Goal: Use online tool/utility

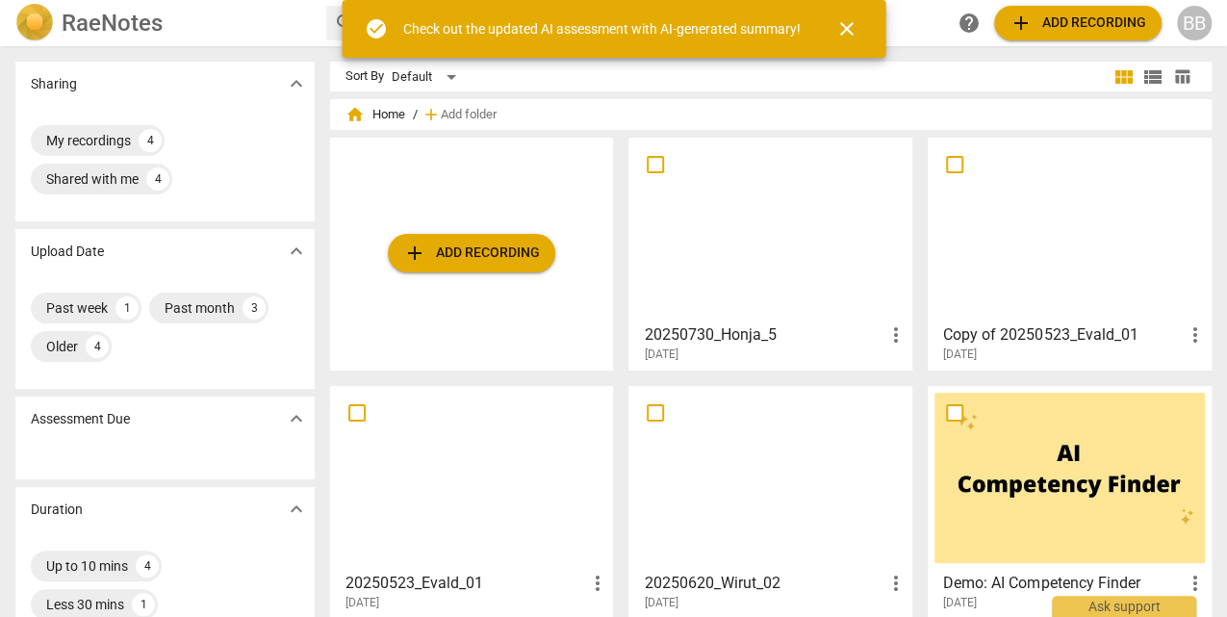
click at [1196, 29] on div "BB" at bounding box center [1194, 23] width 35 height 35
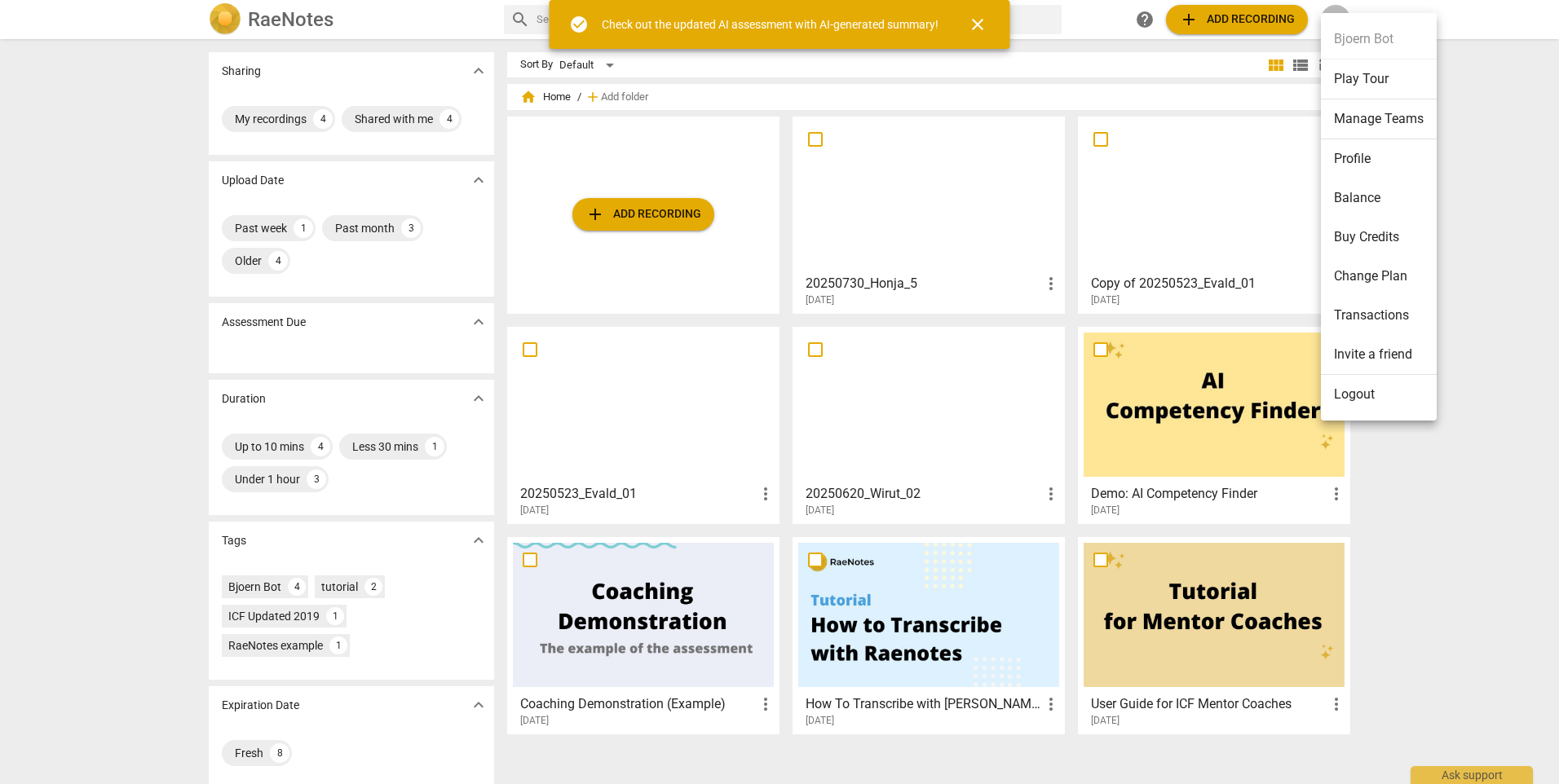
click at [1038, 200] on li "Balance" at bounding box center [1379, 198] width 116 height 39
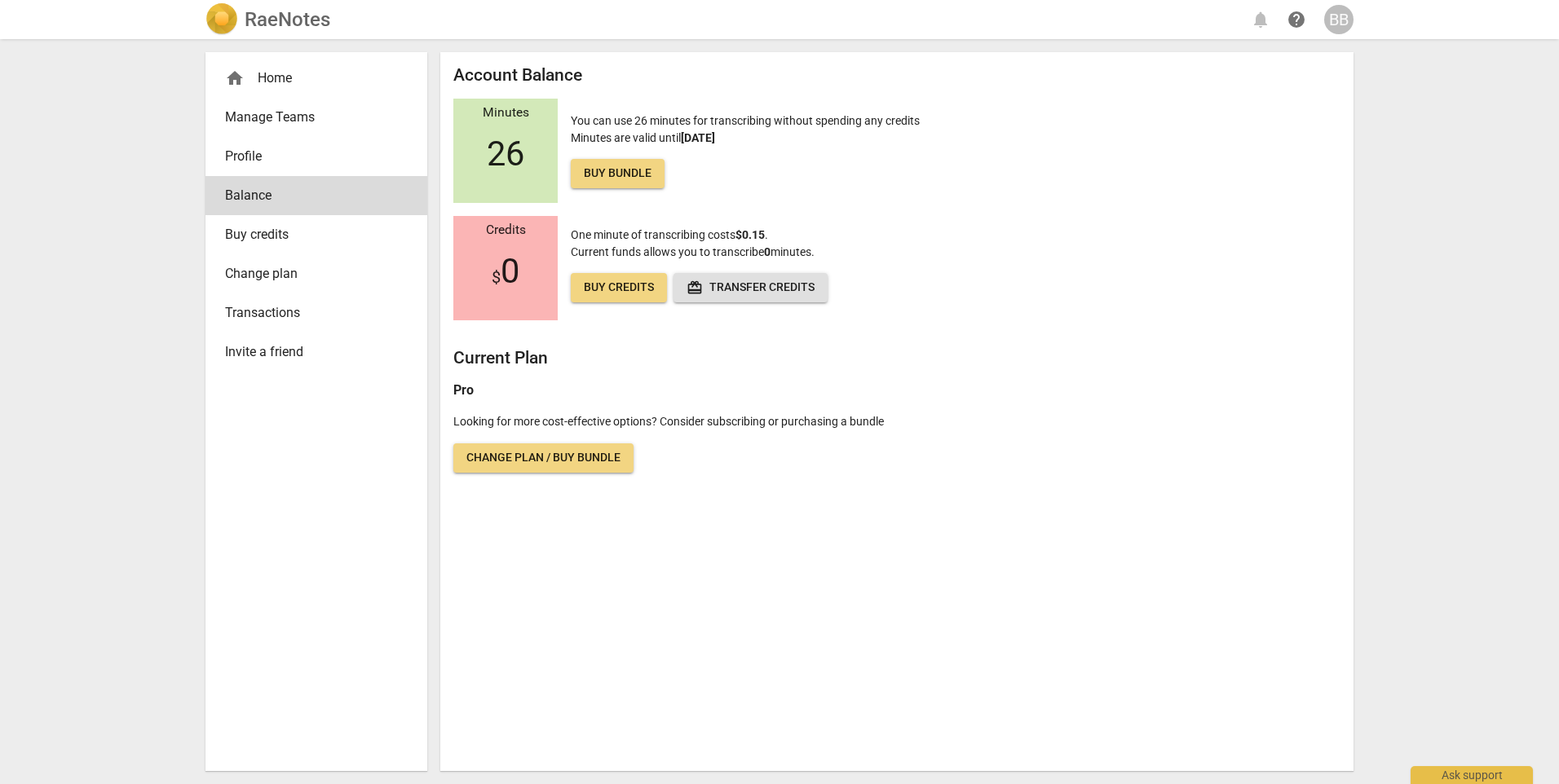
click at [295, 19] on h2 "RaeNotes" at bounding box center [287, 19] width 86 height 23
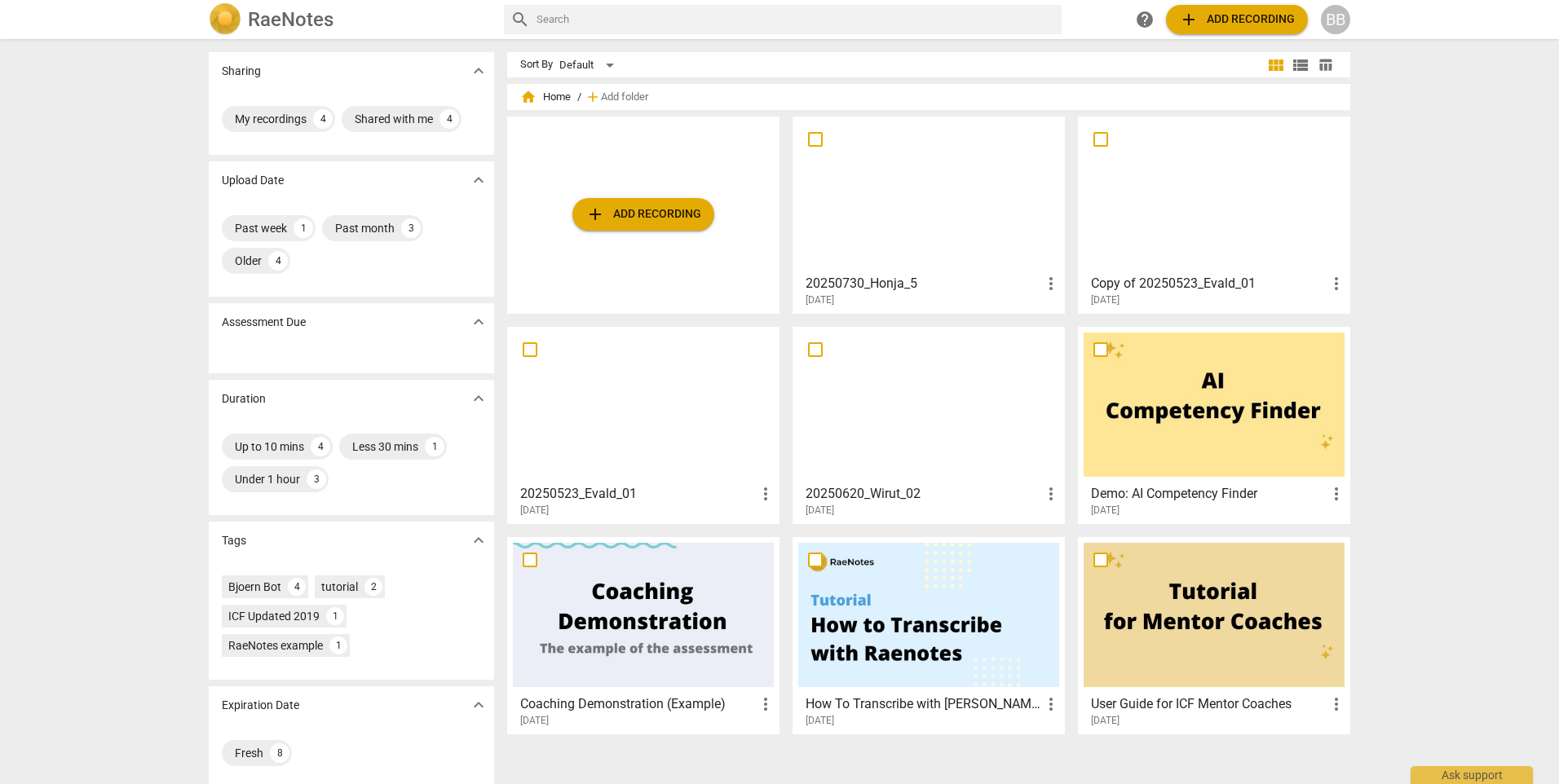
click at [898, 194] on div at bounding box center [928, 194] width 261 height 144
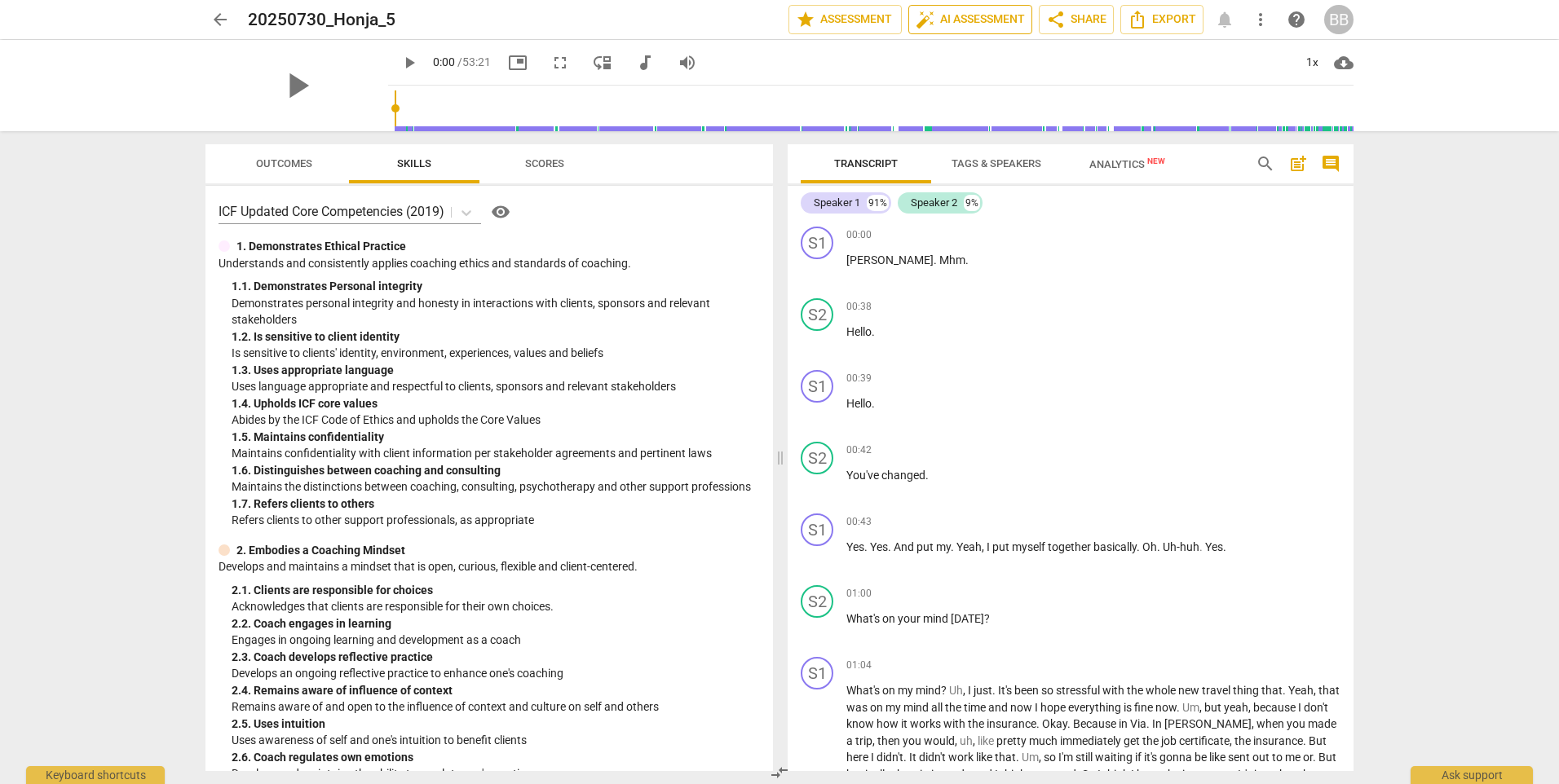
click at [954, 23] on span "auto_fix_high AI Assessment" at bounding box center [970, 19] width 109 height 19
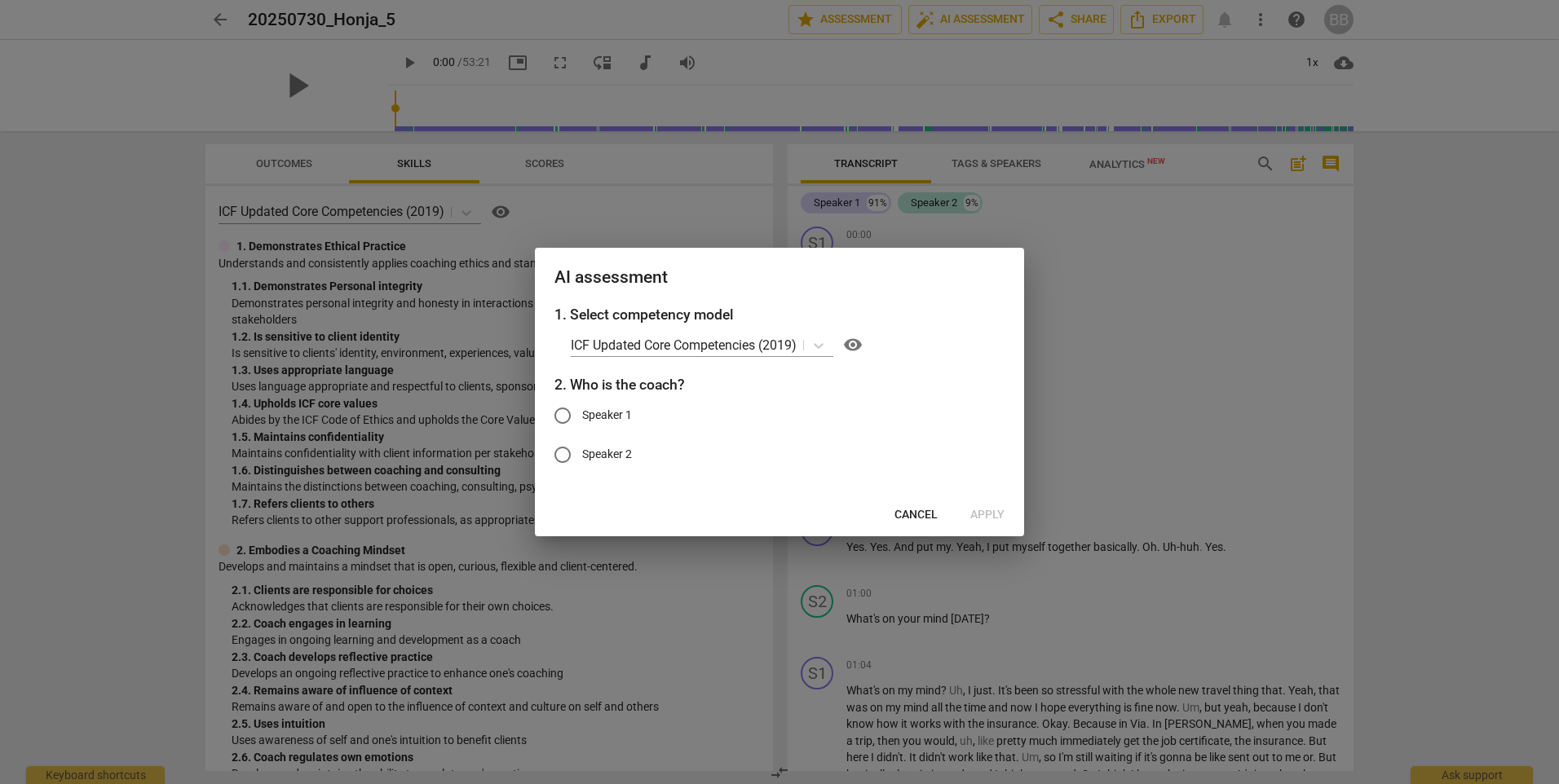
click at [611, 452] on span "Speaker 2" at bounding box center [606, 455] width 50 height 17
click at [582, 452] on input "Speaker 2" at bounding box center [562, 455] width 39 height 39
radio input "true"
click at [996, 513] on span "Apply" at bounding box center [987, 515] width 34 height 16
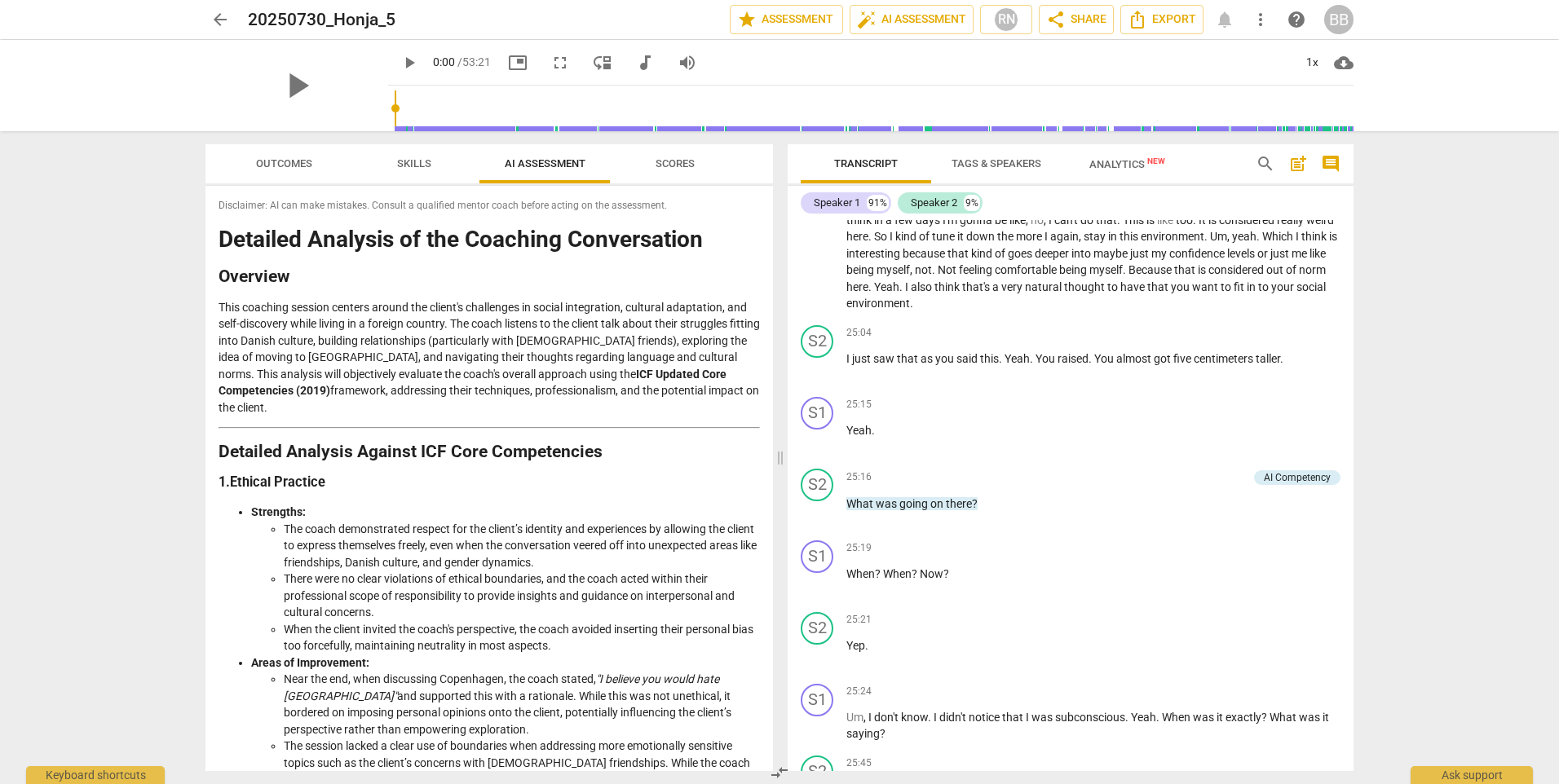
scroll to position [3504, 0]
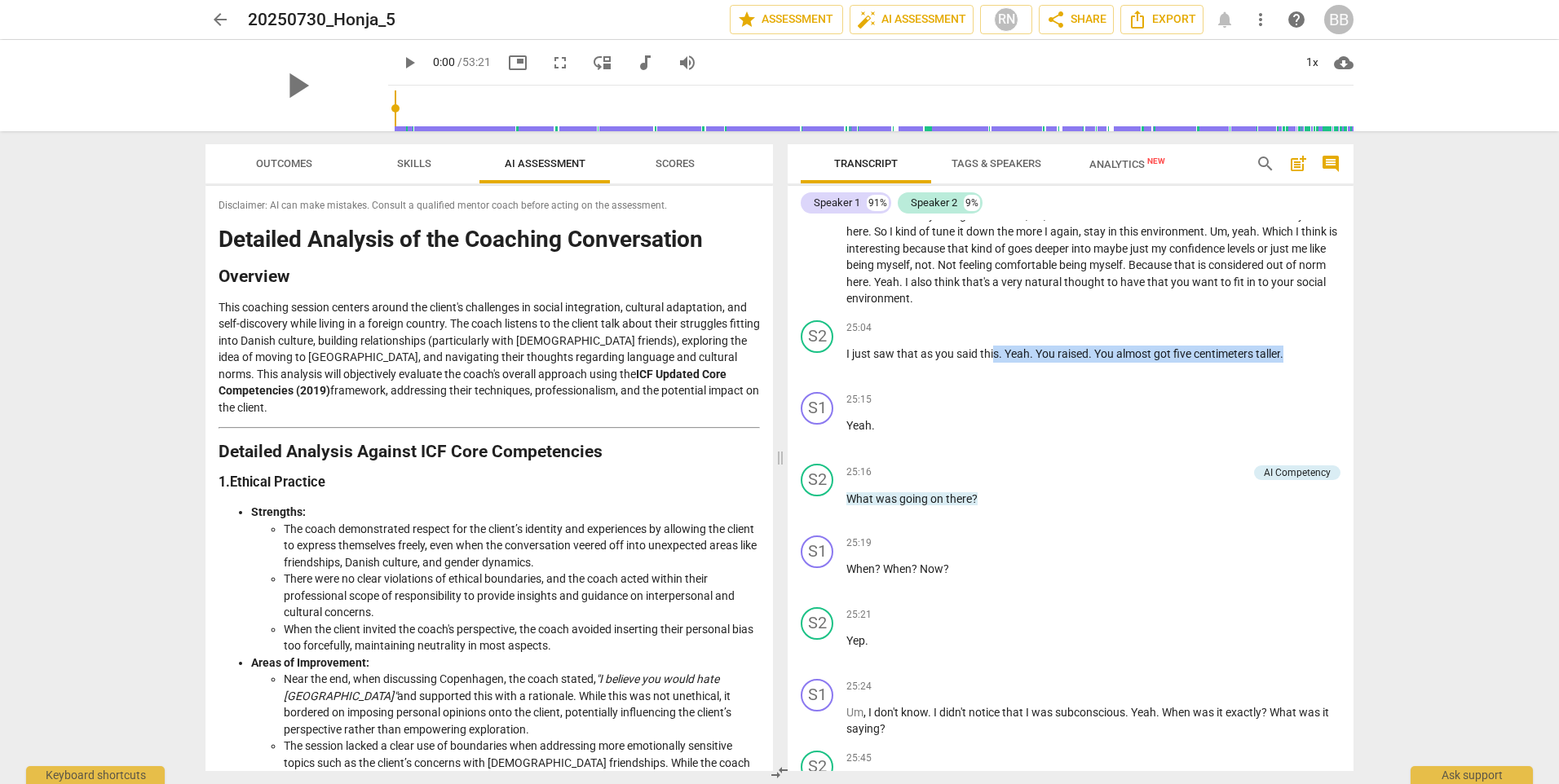
drag, startPoint x: 995, startPoint y: 367, endPoint x: 1642, endPoint y: 389, distance: 647.4
click at [1038, 0] on html "arrow_back 20250730_Honja_5 edit star Assessment auto_fix_high AI Assessment RN…" at bounding box center [779, 0] width 1559 height 0
click at [1038, 362] on p "I just saw that as you said this . Yeah . You raised . You almost got five cent…" at bounding box center [1092, 354] width 494 height 17
click at [1038, 360] on span "You" at bounding box center [1047, 353] width 22 height 13
drag, startPoint x: 985, startPoint y: 369, endPoint x: 1216, endPoint y: 369, distance: 231.0
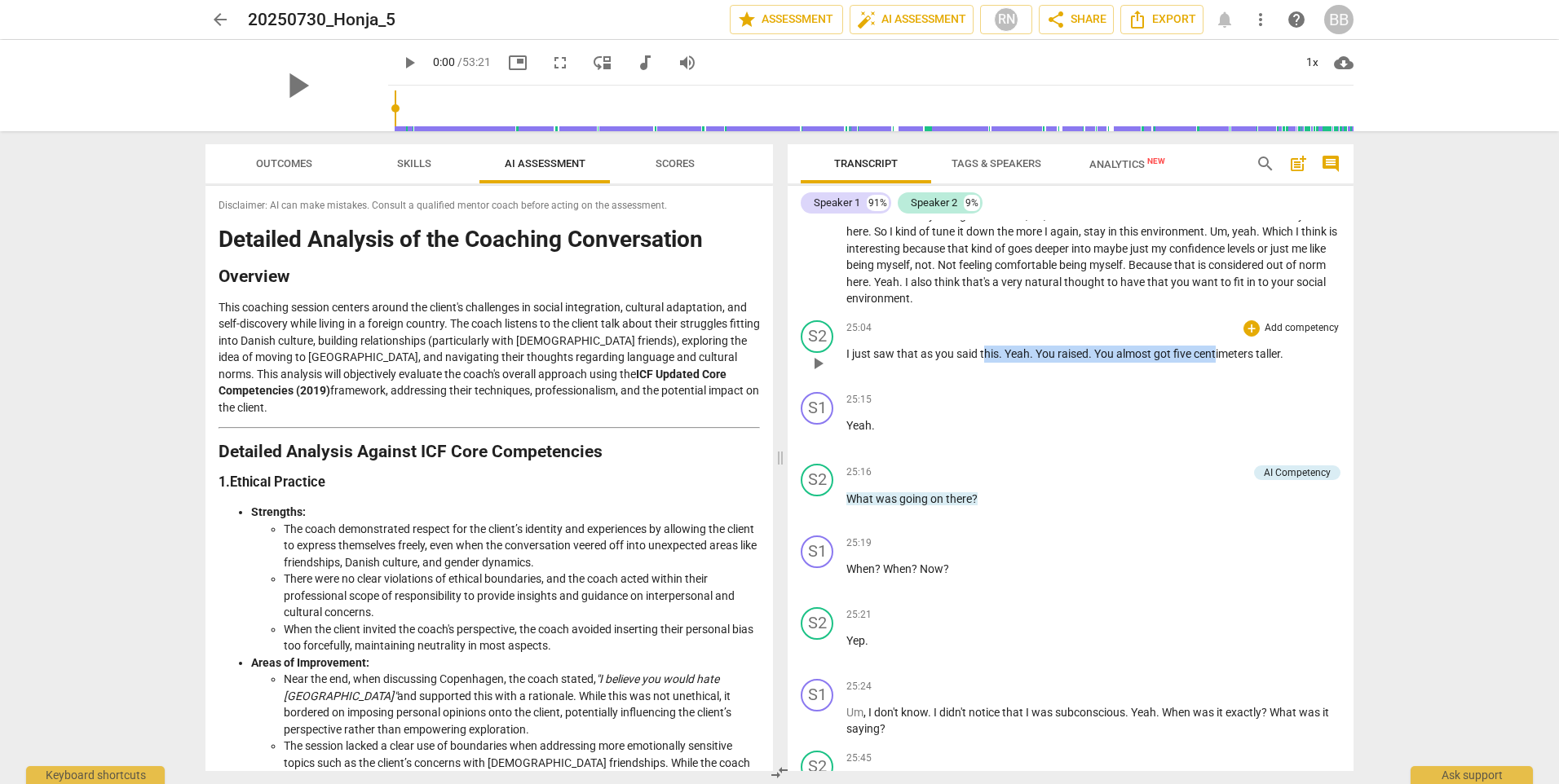
click at [1038, 362] on p "I just saw that as you said this . Yeah . You raised . You almost got five cent…" at bounding box center [1092, 354] width 494 height 17
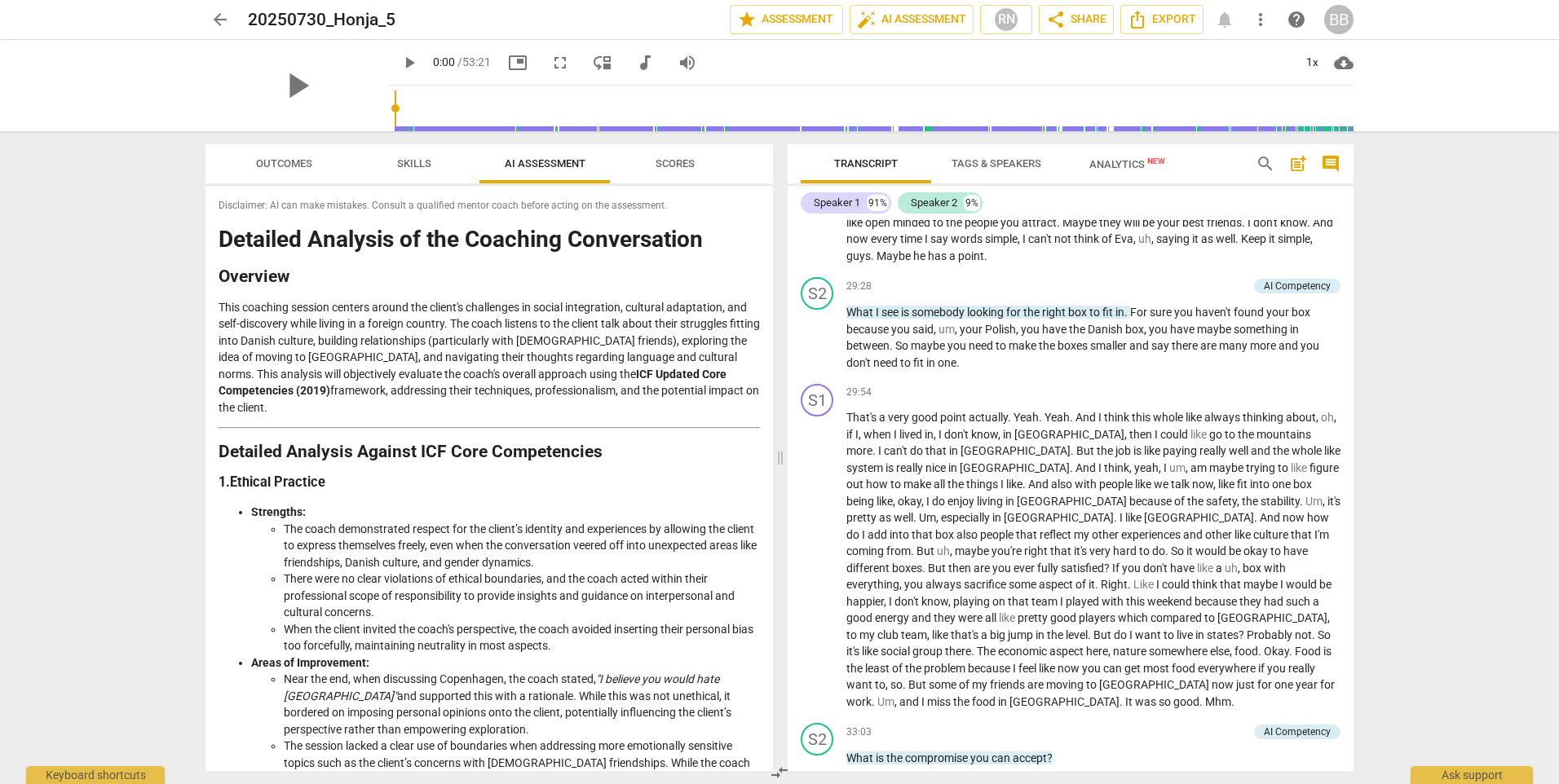
scroll to position [4483, 0]
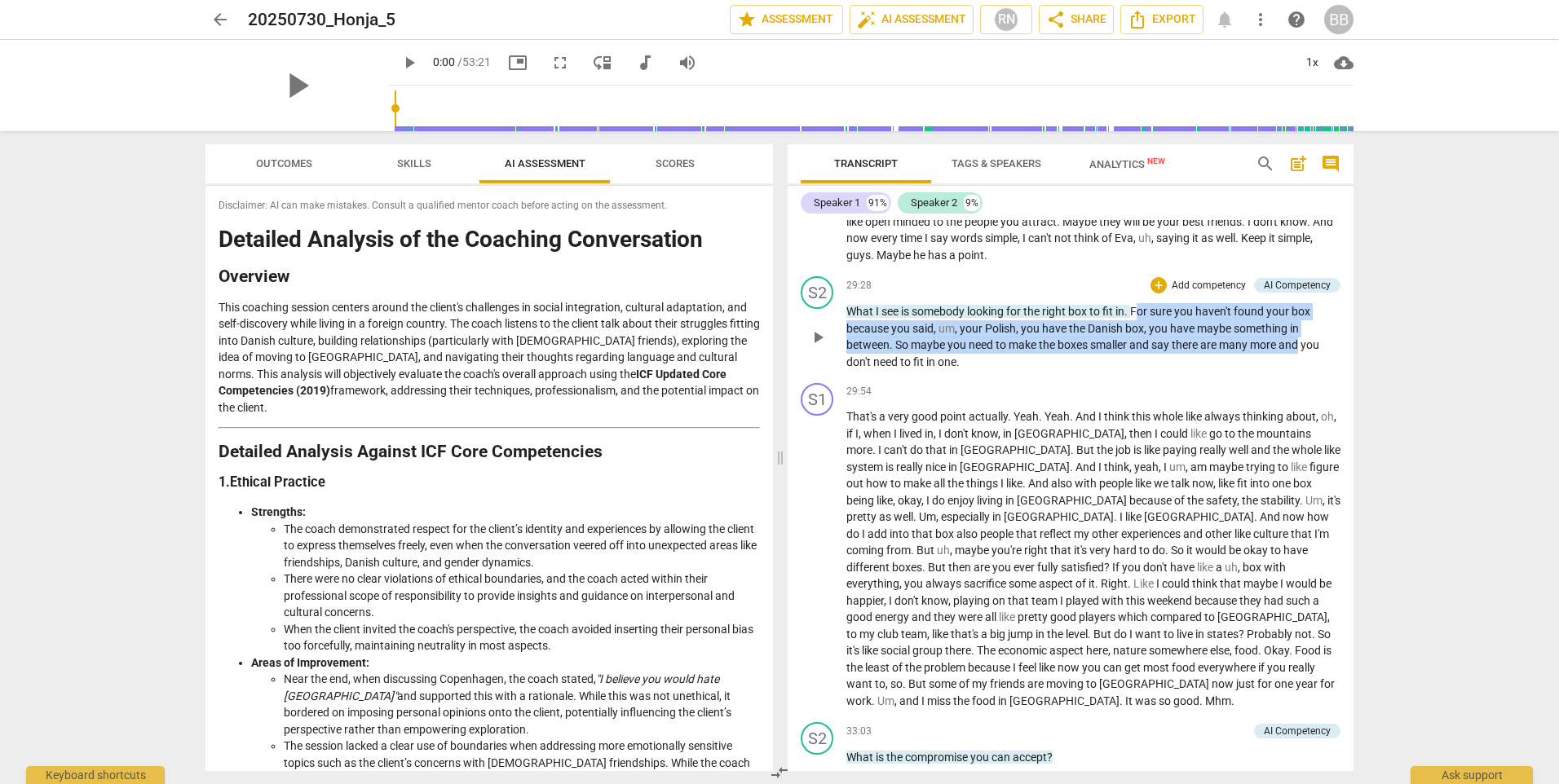
drag, startPoint x: 1137, startPoint y: 329, endPoint x: 1299, endPoint y: 365, distance: 166.0
click at [1038, 365] on p "What I see is somebody looking for the right box to fit in . For sure you haven…" at bounding box center [1092, 336] width 494 height 67
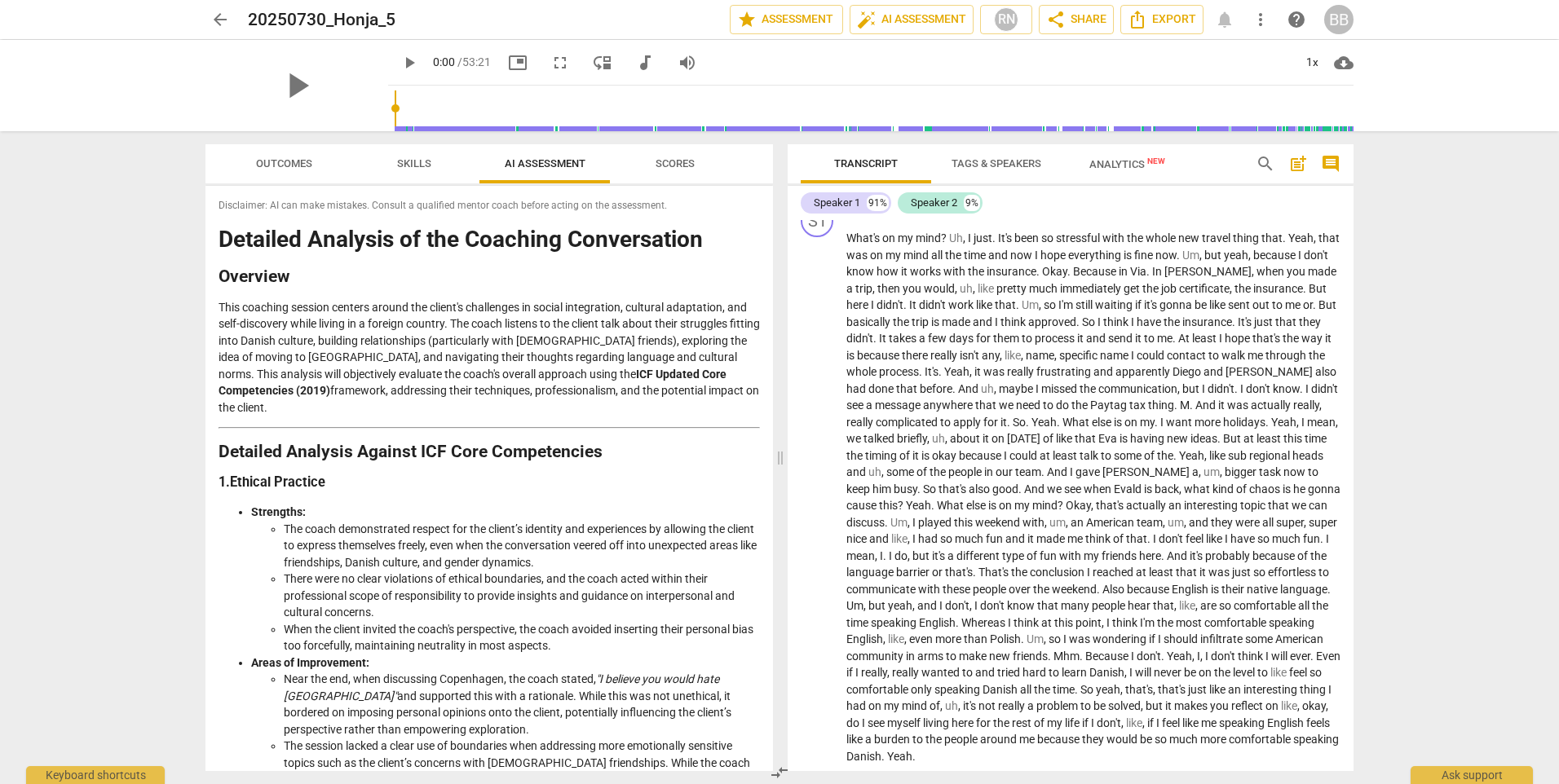
scroll to position [0, 0]
